Goal: Check status: Check status

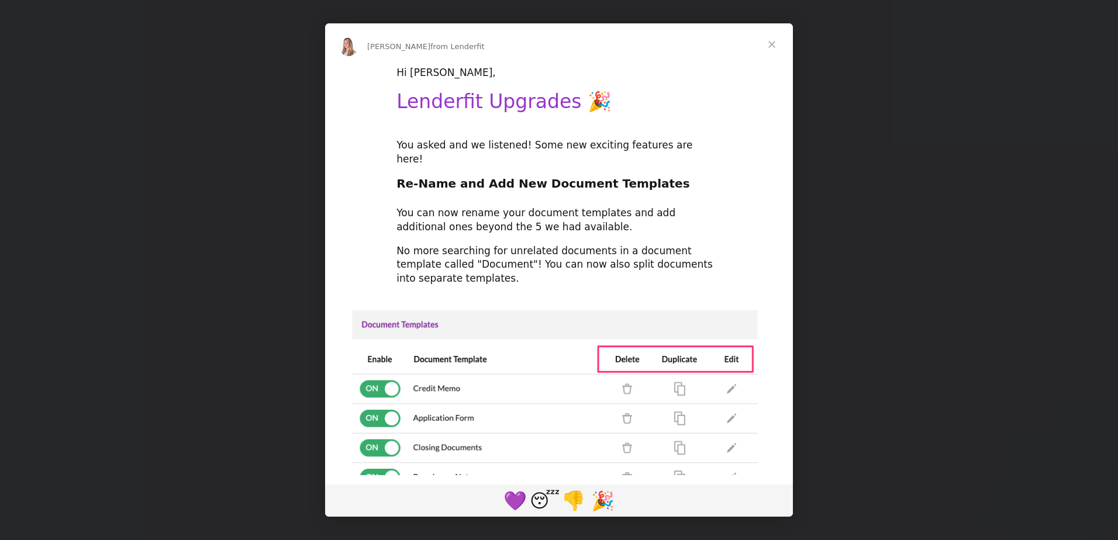
click at [770, 42] on span "Close" at bounding box center [772, 44] width 42 height 42
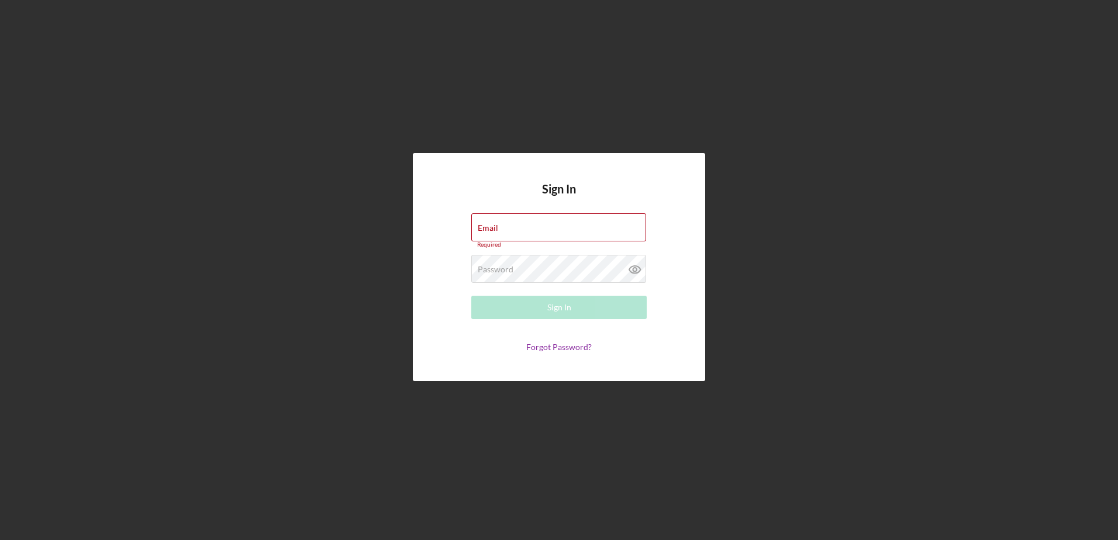
type input "[EMAIL_ADDRESS][DOMAIN_NAME]"
click at [541, 305] on button "Sign In" at bounding box center [558, 307] width 175 height 23
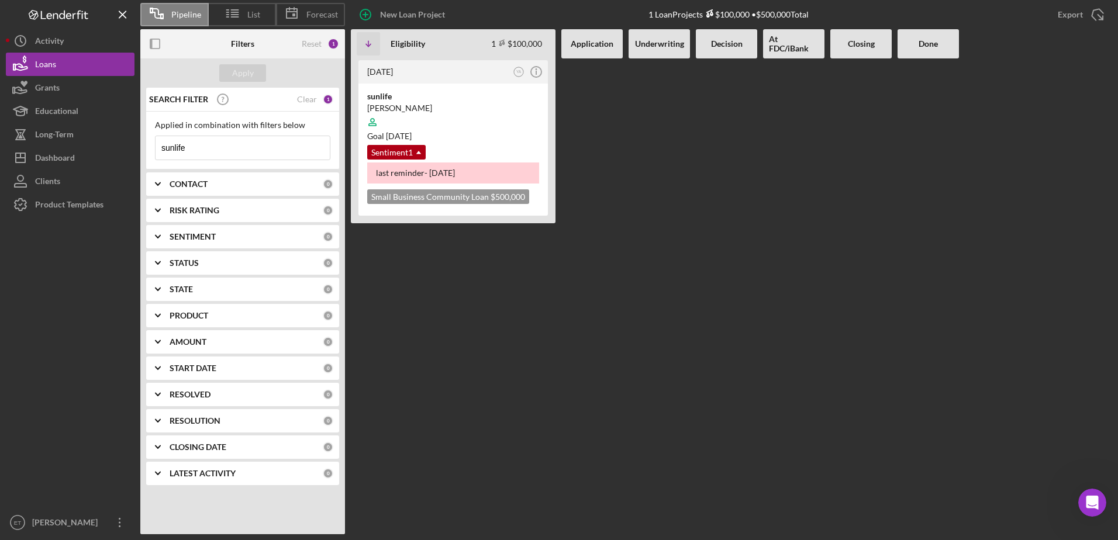
click at [218, 148] on input "sunlife" at bounding box center [243, 147] width 174 height 23
paste input "Gregeata"
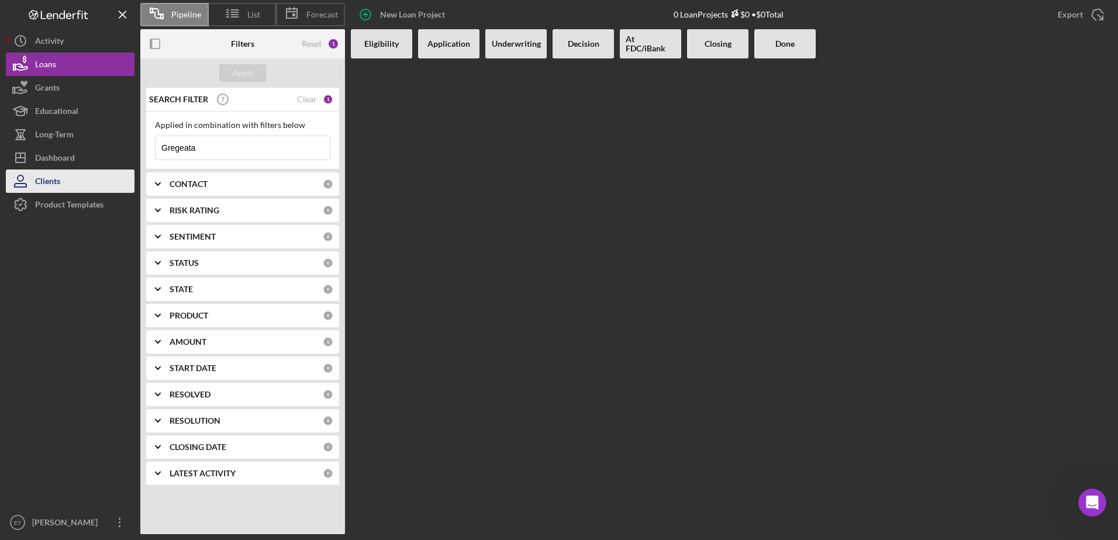
type input "Gregeata"
click at [63, 189] on button "Clients" at bounding box center [70, 181] width 129 height 23
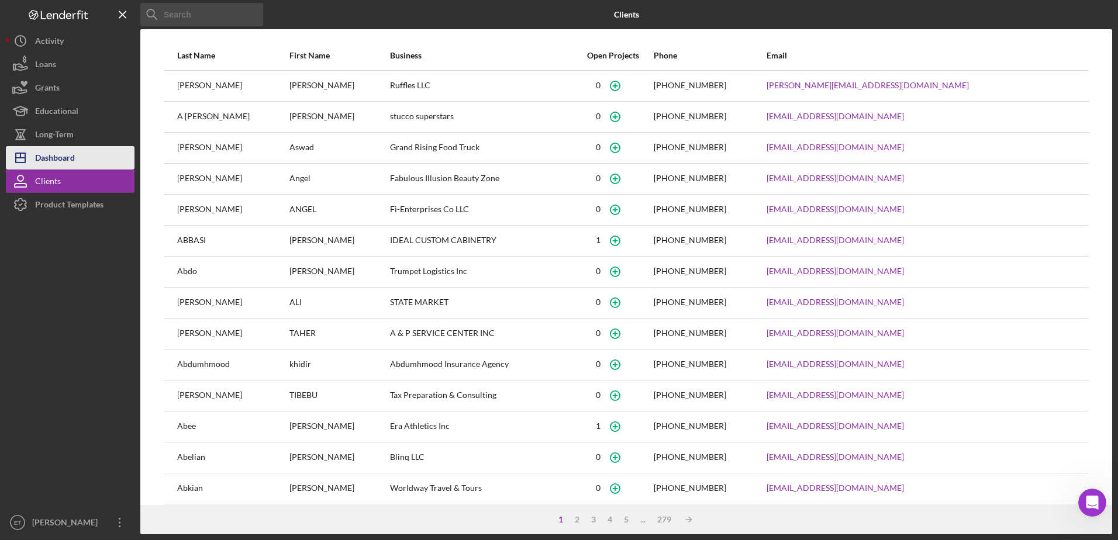
click at [52, 163] on div "Dashboard" at bounding box center [55, 159] width 40 height 26
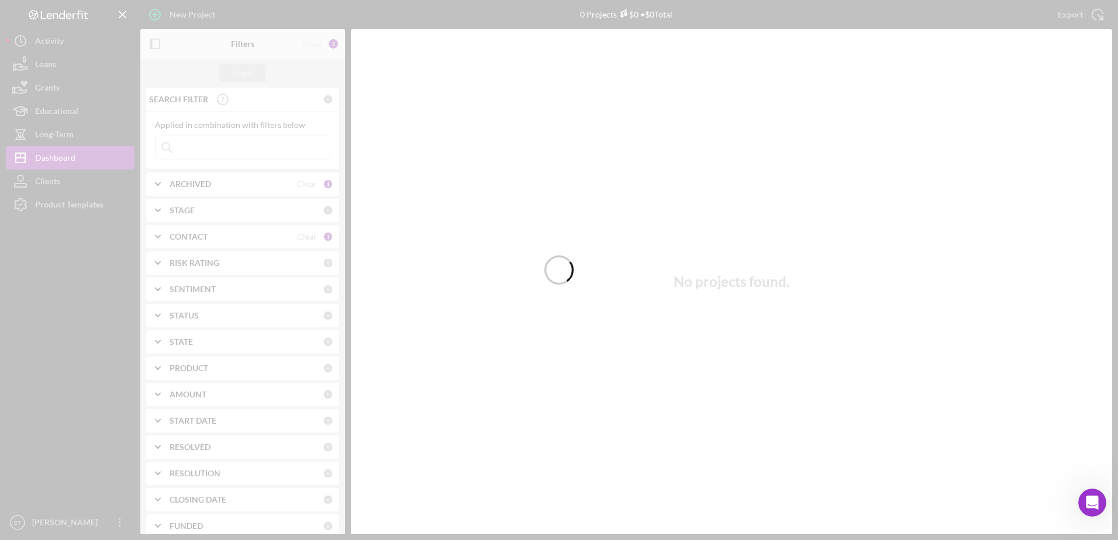
click at [214, 149] on div at bounding box center [559, 270] width 1118 height 540
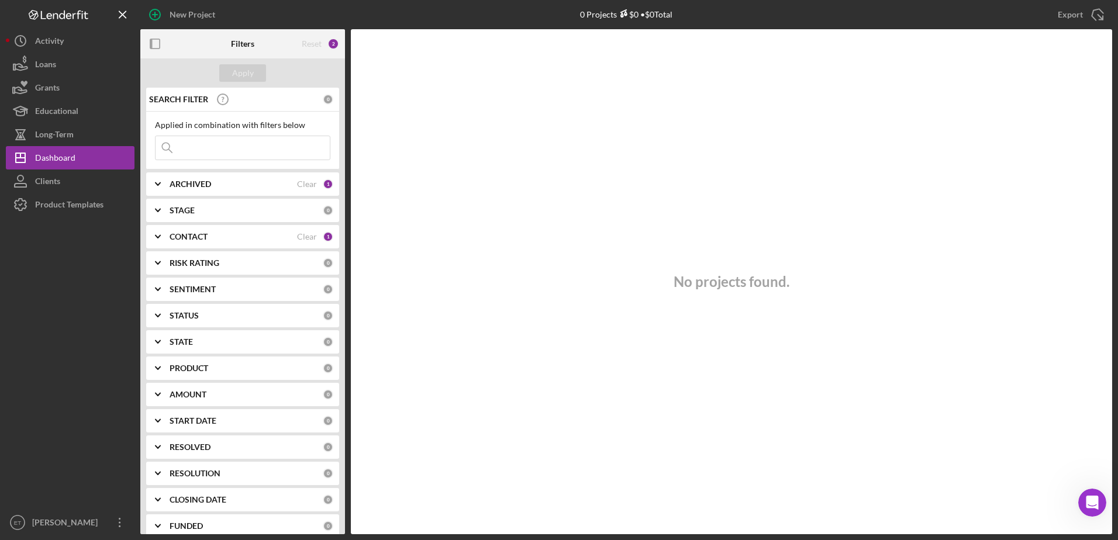
click at [215, 147] on input at bounding box center [243, 147] width 174 height 23
paste input "Gregeata"
click at [309, 236] on div "Clear" at bounding box center [307, 236] width 20 height 9
click at [307, 187] on div "Clear" at bounding box center [307, 184] width 20 height 9
click at [283, 156] on input "Gregeata" at bounding box center [243, 147] width 174 height 23
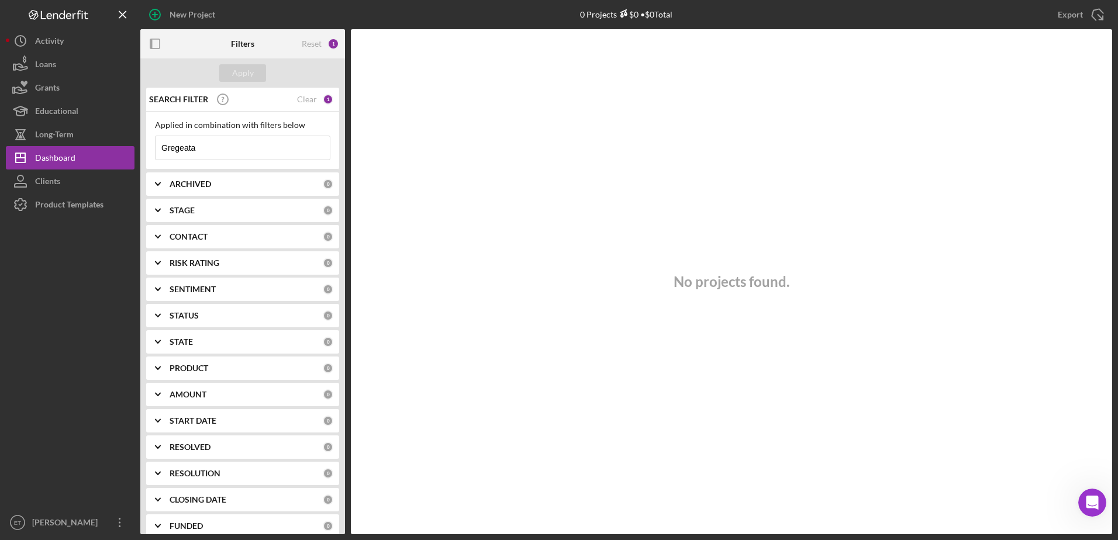
paste input "[EMAIL_ADDRESS][DOMAIN_NAME]"
click at [250, 147] on input "[EMAIL_ADDRESS][DOMAIN_NAME]" at bounding box center [243, 147] width 174 height 23
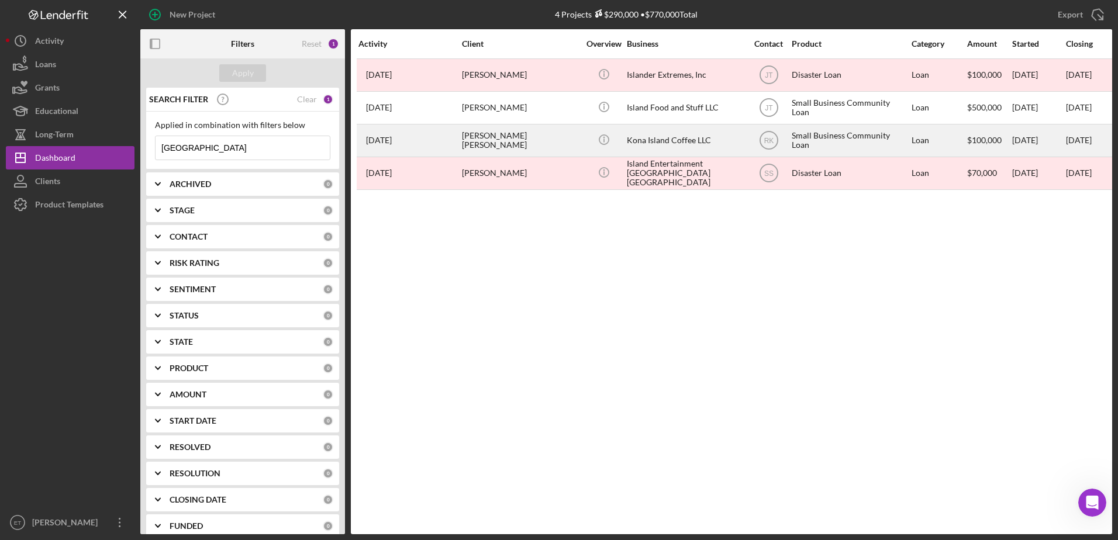
type input "[GEOGRAPHIC_DATA]"
click at [526, 143] on div "[PERSON_NAME] [PERSON_NAME]" at bounding box center [520, 140] width 117 height 31
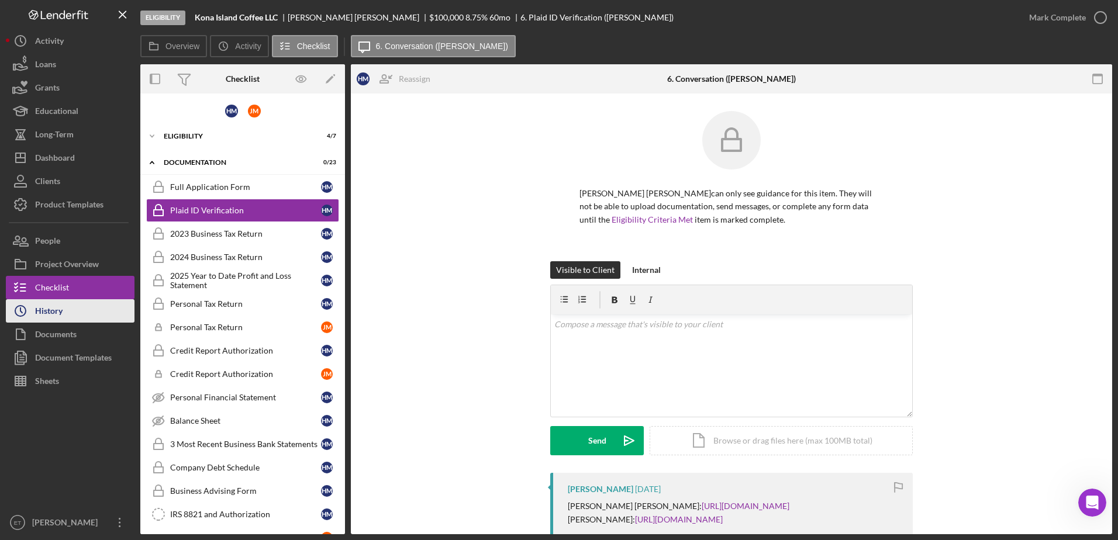
click at [63, 316] on div "History" at bounding box center [48, 312] width 27 height 26
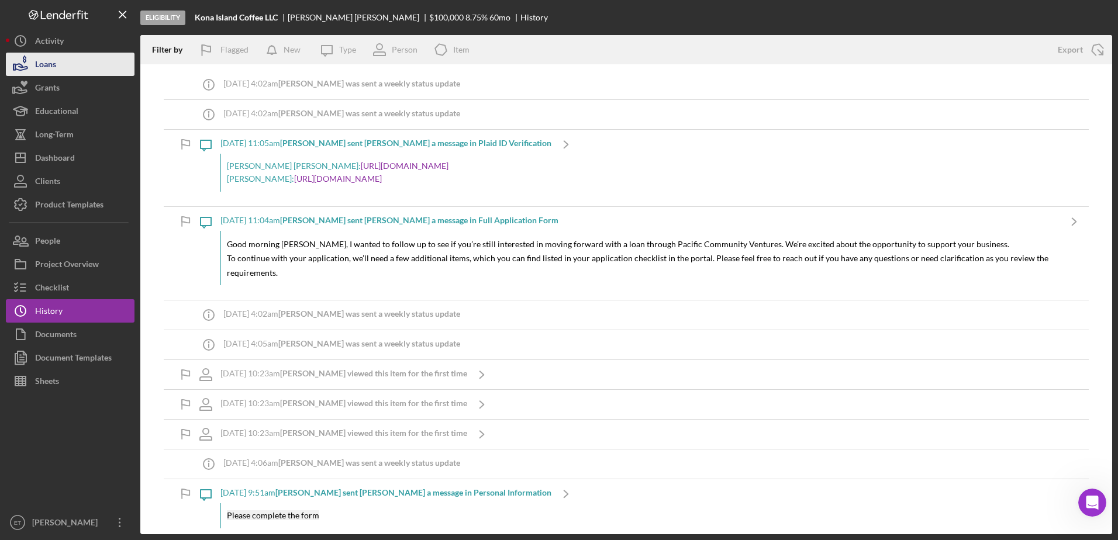
click at [102, 67] on button "Loans" at bounding box center [70, 64] width 129 height 23
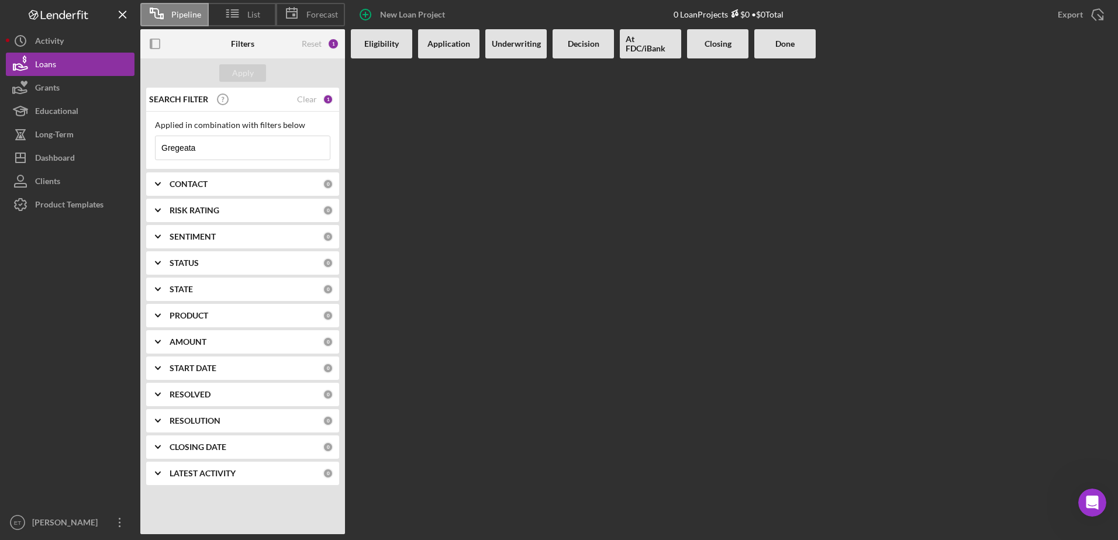
click at [235, 152] on input "Gregeata" at bounding box center [243, 147] width 174 height 23
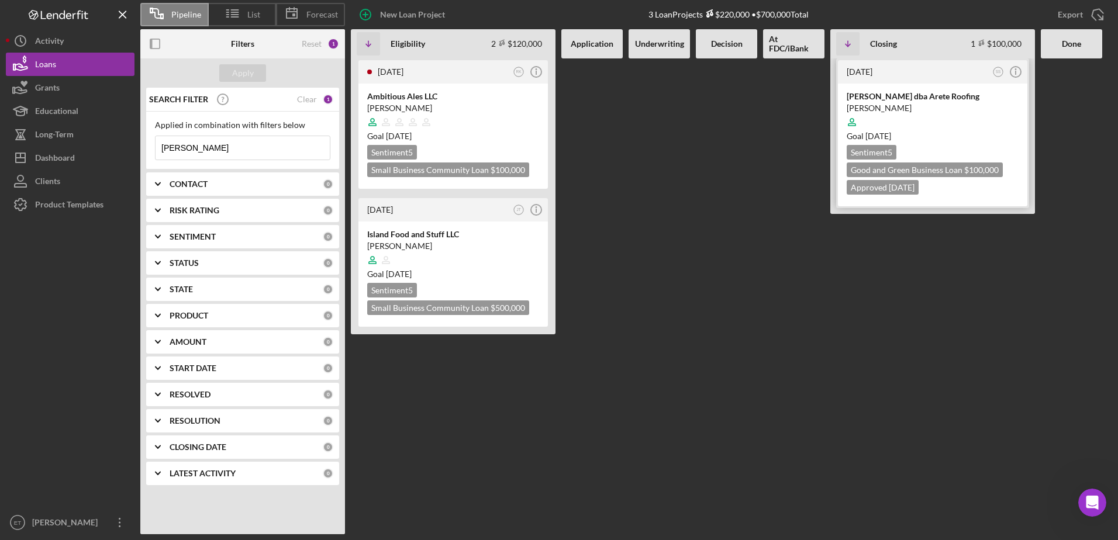
type input "[PERSON_NAME]"
click at [894, 101] on div "[PERSON_NAME] dba Arete Roofing" at bounding box center [933, 97] width 172 height 12
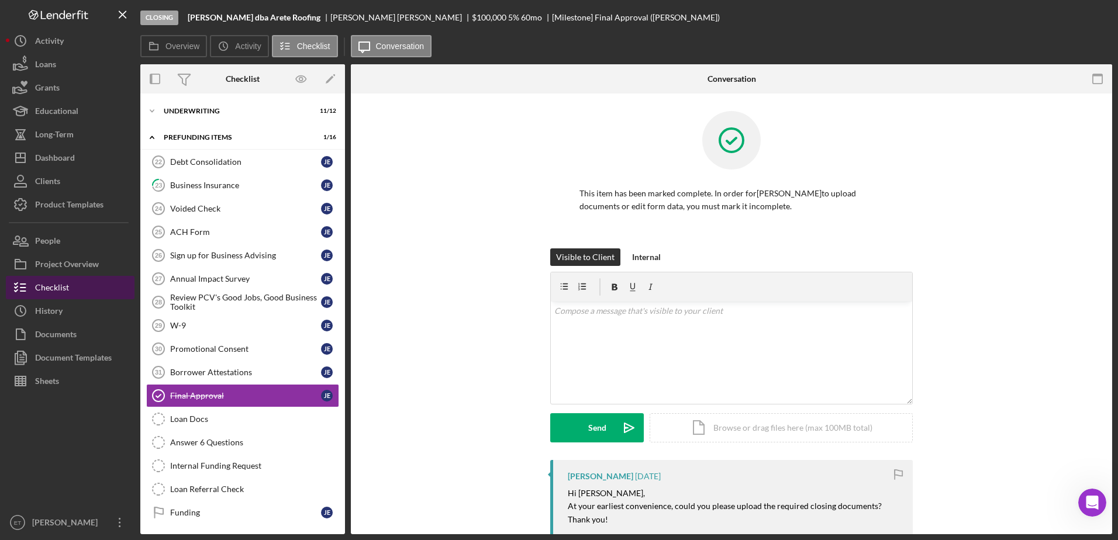
scroll to position [79, 0]
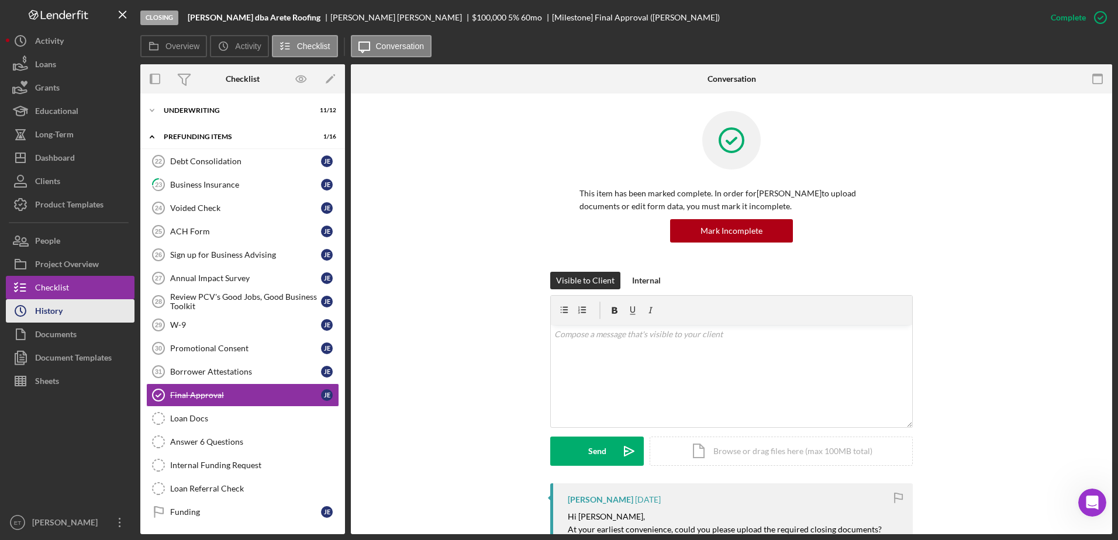
click at [85, 308] on button "Icon/History History" at bounding box center [70, 310] width 129 height 23
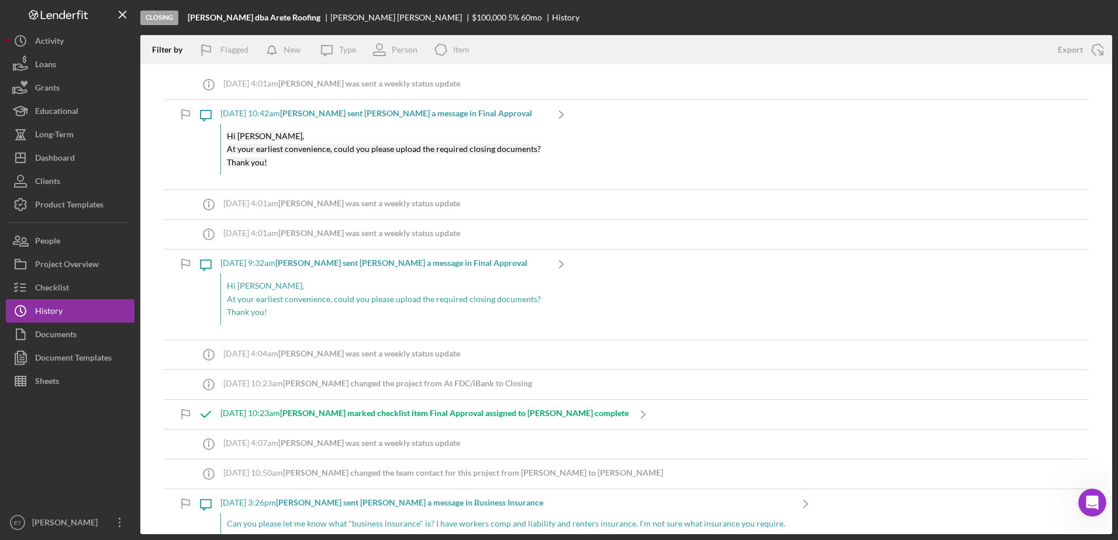
click at [87, 453] on div at bounding box center [70, 452] width 129 height 118
click at [47, 43] on div "Activity" at bounding box center [49, 42] width 29 height 26
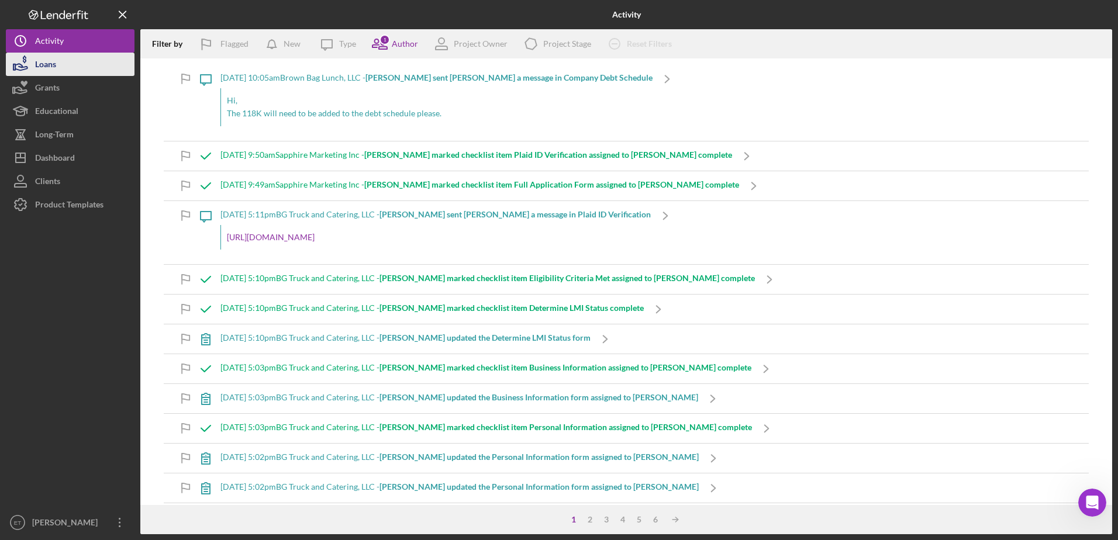
click at [64, 67] on button "Loans" at bounding box center [70, 64] width 129 height 23
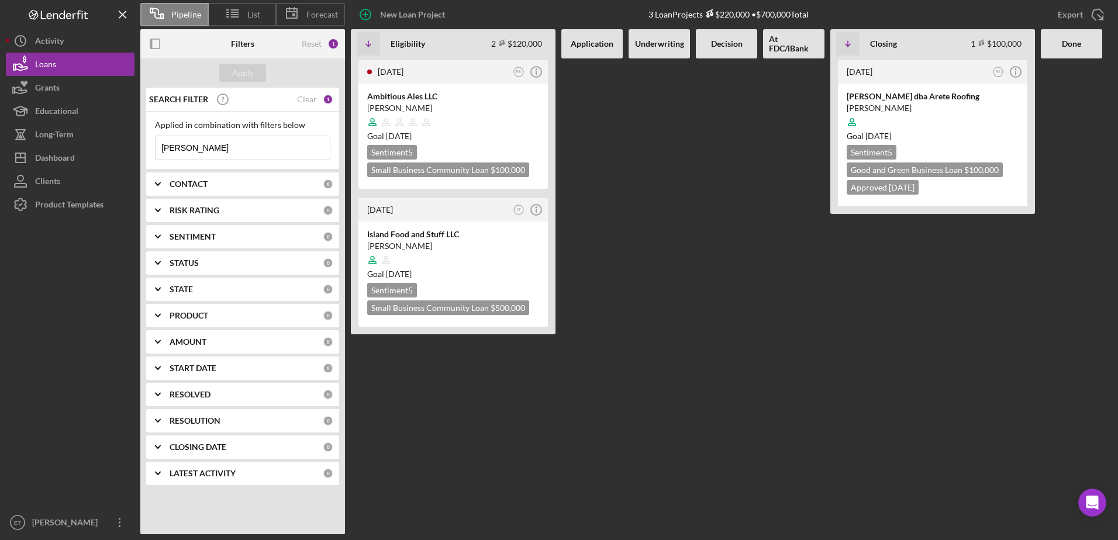
click at [939, 368] on div "[DATE] SS Icon/Info [PERSON_NAME] dba Arete Roofing [PERSON_NAME] Goal [DATE] S…" at bounding box center [933, 296] width 205 height 476
